Goal: Transaction & Acquisition: Purchase product/service

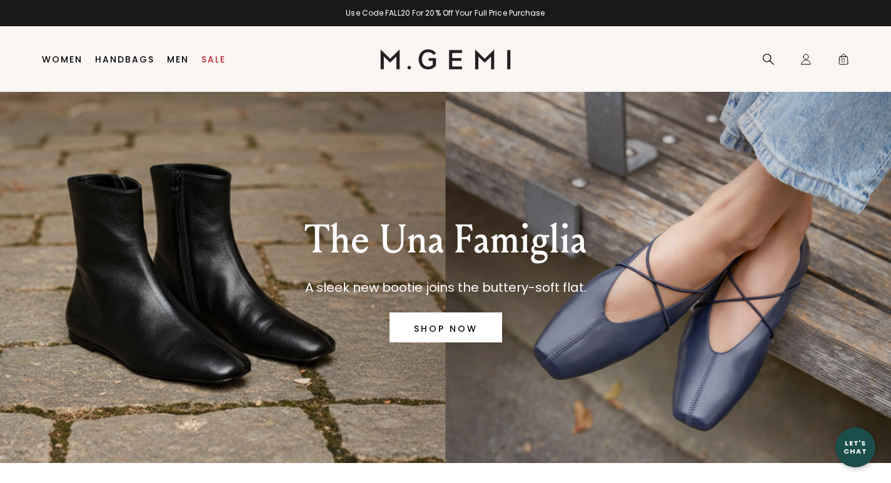
type input "[EMAIL_ADDRESS][DOMAIN_NAME]"
click at [213, 56] on link "Sale" at bounding box center [213, 59] width 24 height 10
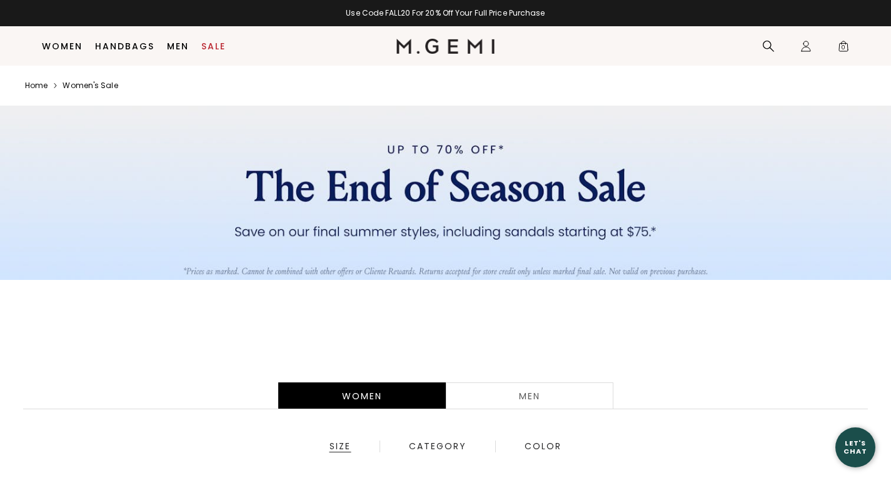
scroll to position [104, 0]
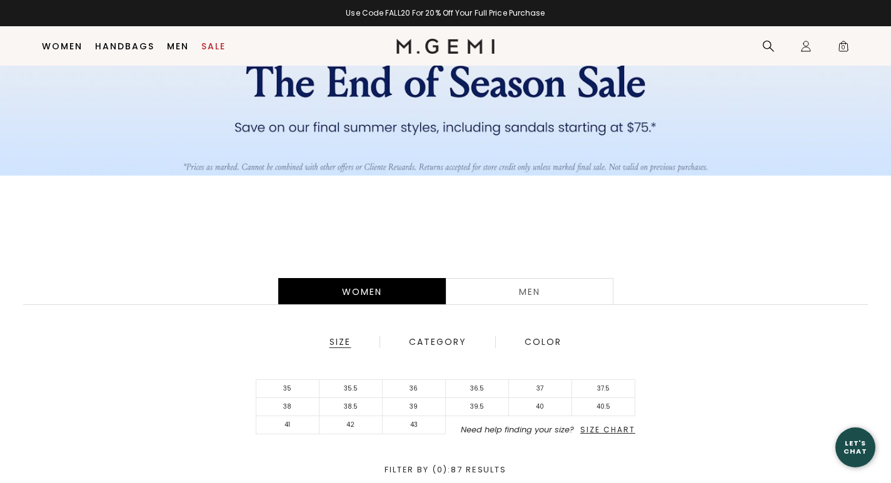
click at [441, 337] on div "Category" at bounding box center [437, 342] width 59 height 11
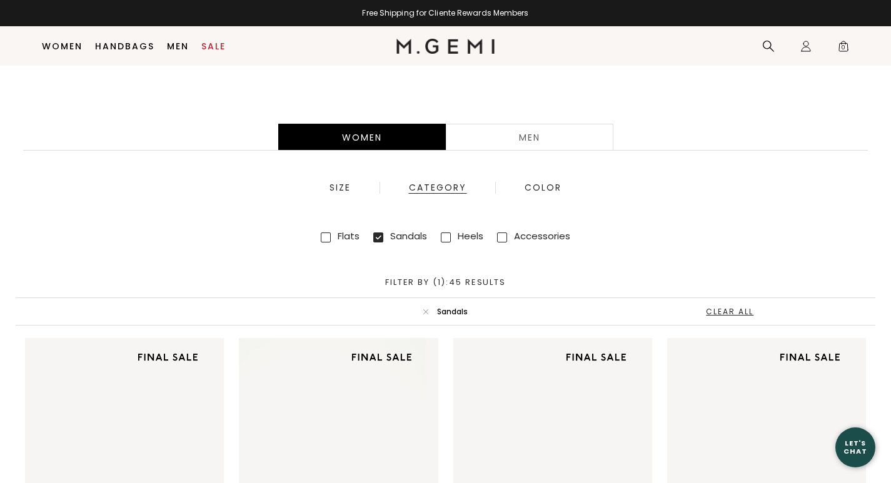
click at [544, 184] on div "Color" at bounding box center [543, 187] width 38 height 11
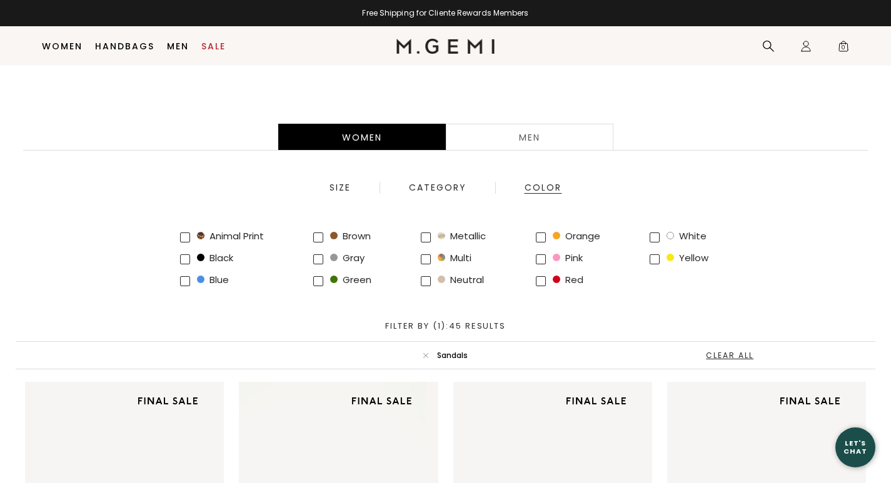
click at [425, 232] on span at bounding box center [426, 237] width 10 height 10
checkbox input "true"
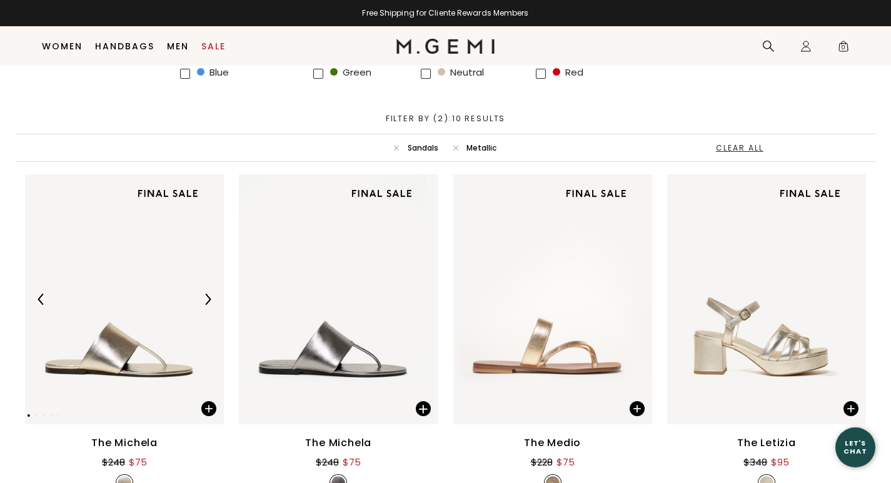
scroll to position [503, 0]
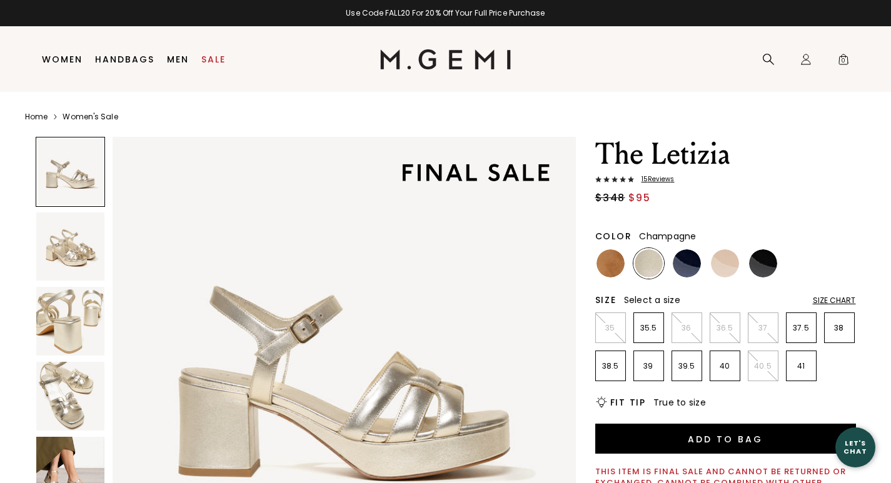
click at [761, 369] on p "40.5" at bounding box center [762, 366] width 29 height 10
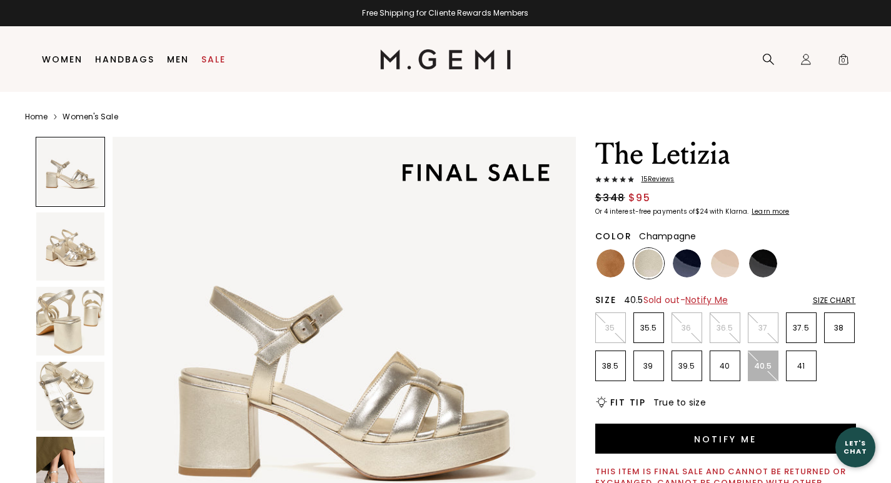
click at [766, 261] on img at bounding box center [763, 263] width 28 height 28
